Goal: Information Seeking & Learning: Learn about a topic

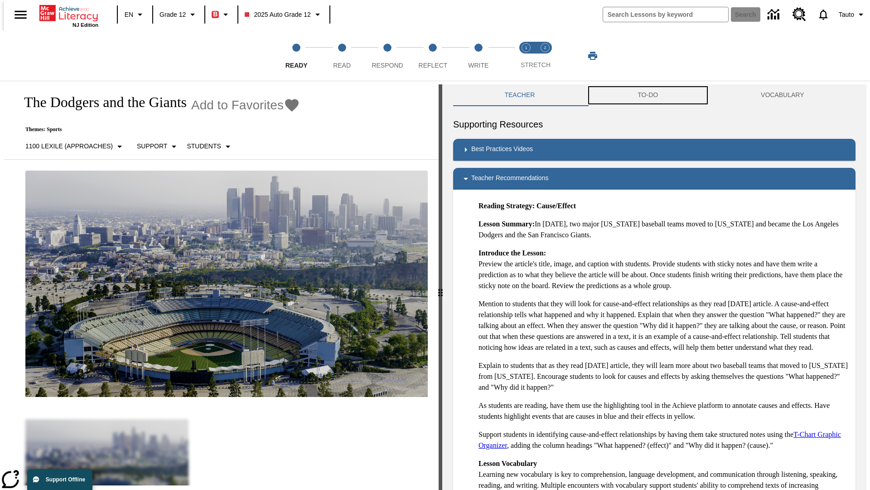
click at [648, 95] on button "TO-DO" at bounding box center [648, 95] width 123 height 22
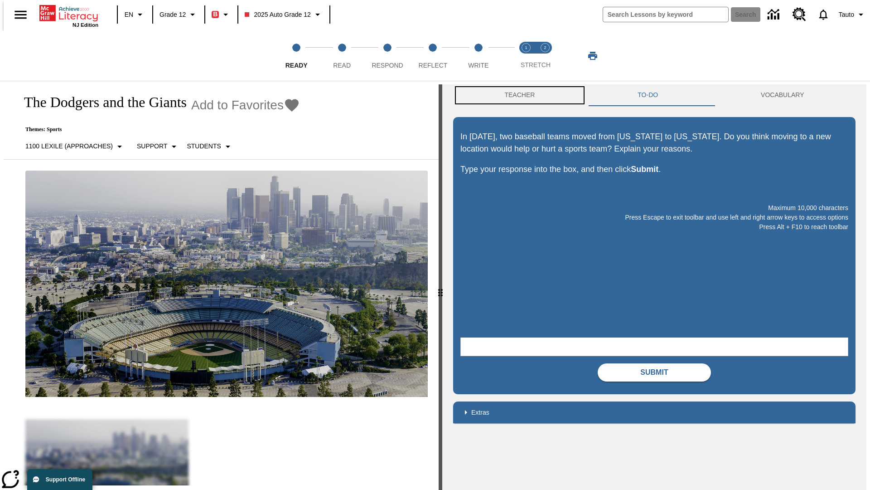
scroll to position [0, 0]
click at [517, 95] on button "Teacher" at bounding box center [519, 95] width 133 height 22
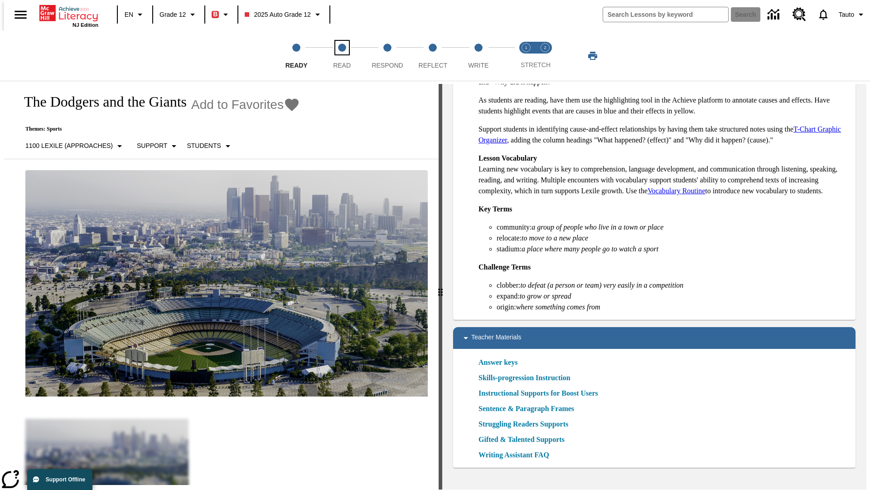
click at [342, 56] on span "Read" at bounding box center [342, 61] width 18 height 16
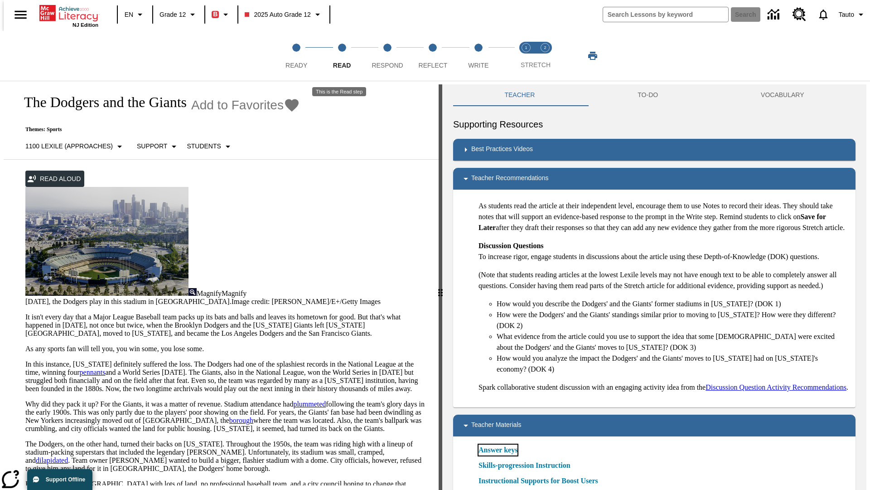
click at [498, 455] on link "Answer keys" at bounding box center [498, 449] width 39 height 11
click at [388, 56] on span "Respond" at bounding box center [387, 61] width 31 height 16
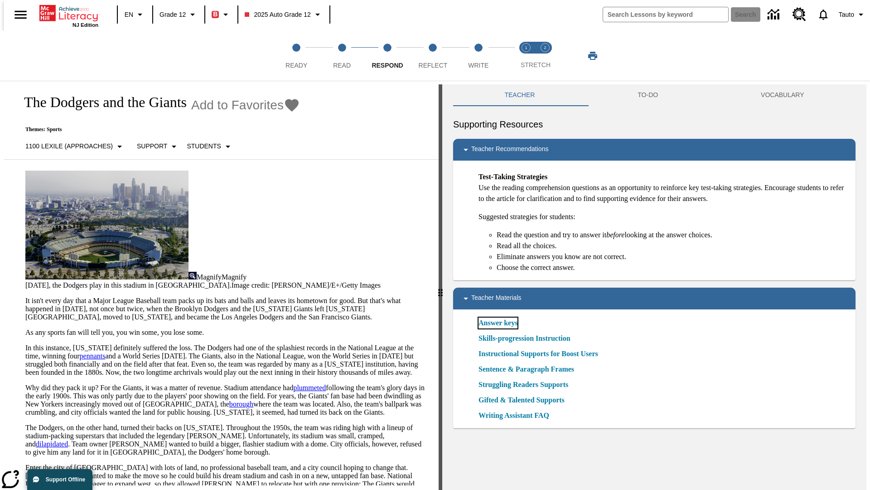
click at [498, 323] on link "Answer keys" at bounding box center [498, 322] width 39 height 11
click at [433, 56] on span "Reflect" at bounding box center [433, 61] width 29 height 16
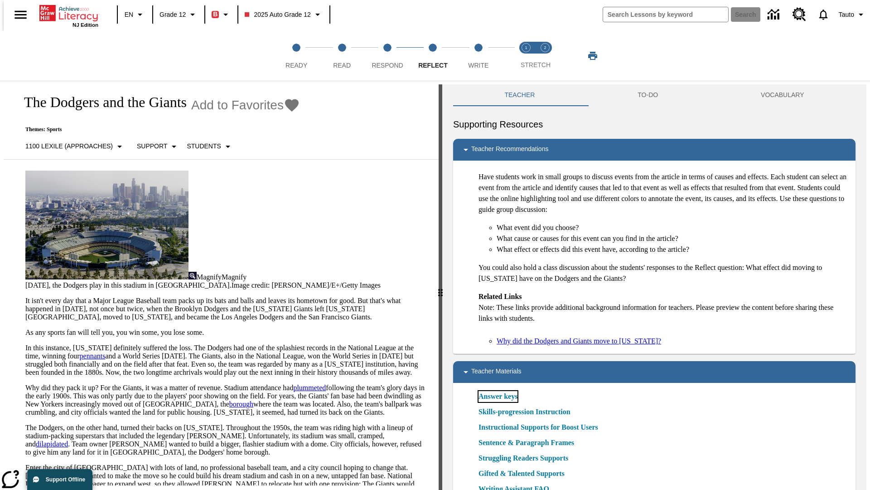
click at [498, 396] on link "Answer keys" at bounding box center [498, 396] width 39 height 11
click at [478, 56] on span "Write" at bounding box center [478, 61] width 20 height 16
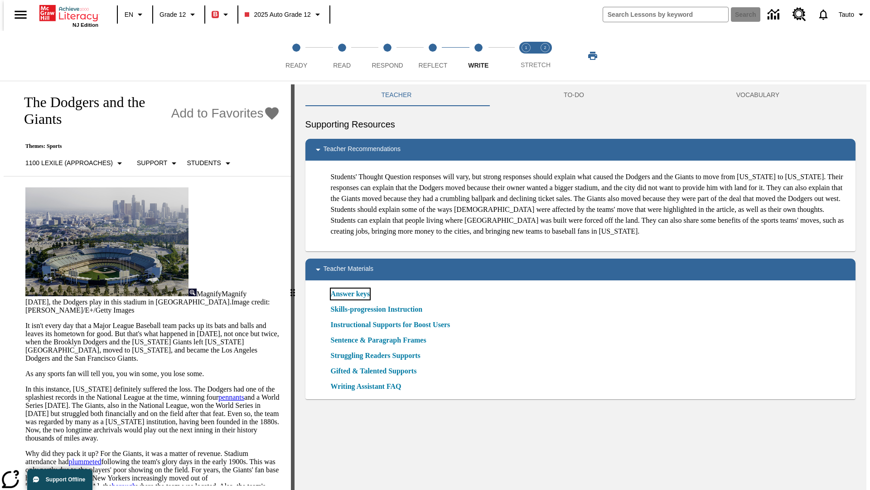
click at [349, 299] on link "Answer keys" at bounding box center [350, 293] width 39 height 11
